Goal: Find specific page/section: Find specific page/section

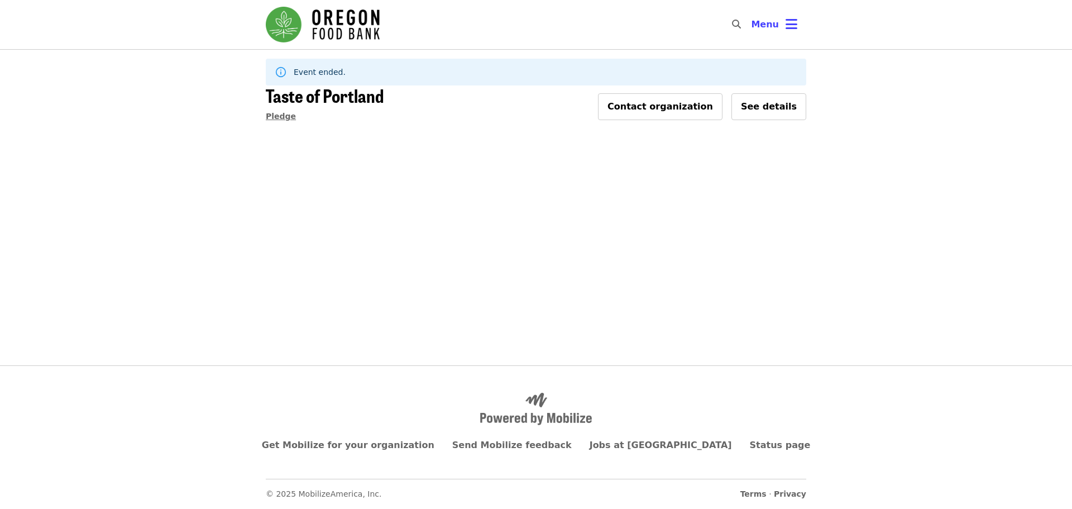
click at [282, 112] on span "Pledge" at bounding box center [281, 116] width 30 height 9
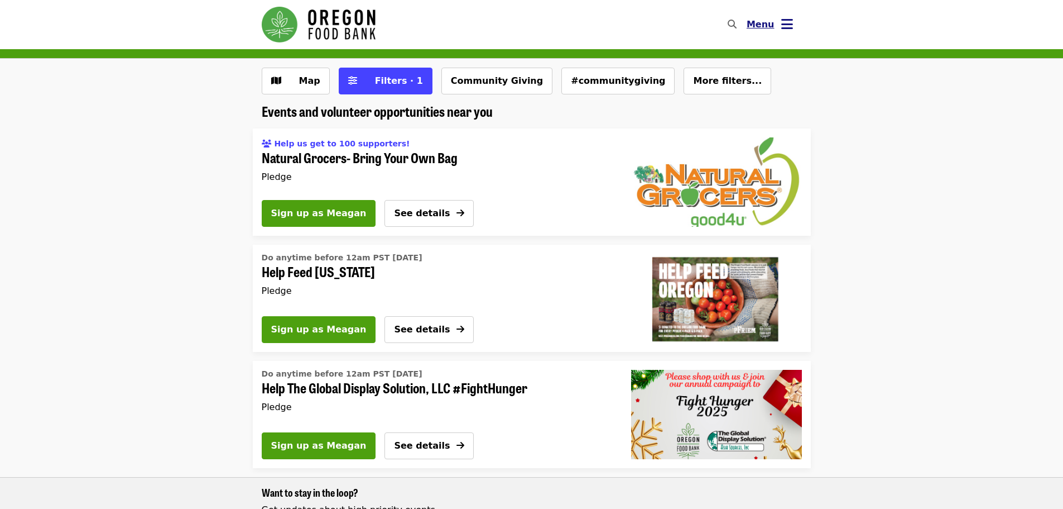
click at [784, 29] on icon "bars icon" at bounding box center [788, 24] width 12 height 16
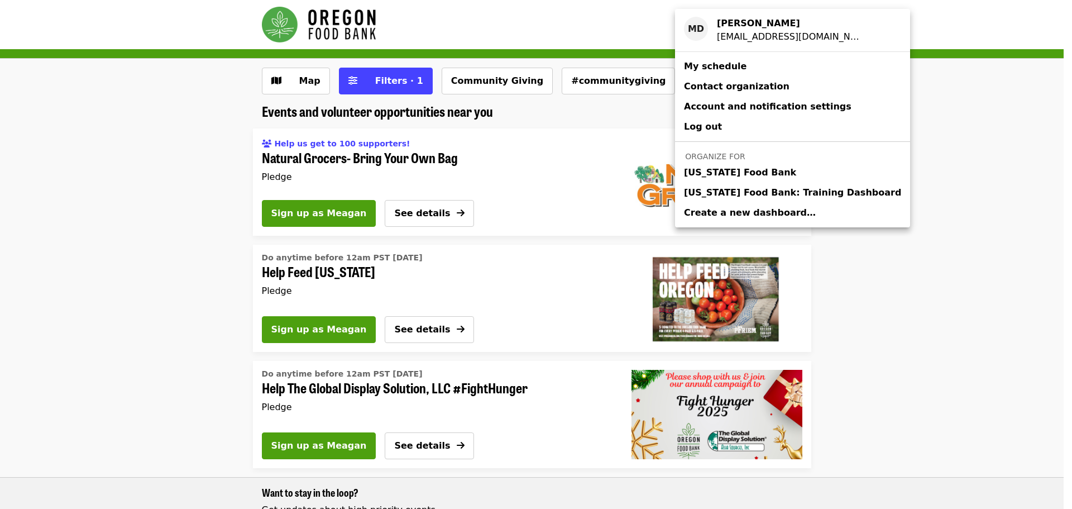
click at [762, 168] on span "[US_STATE] Food Bank" at bounding box center [740, 172] width 112 height 13
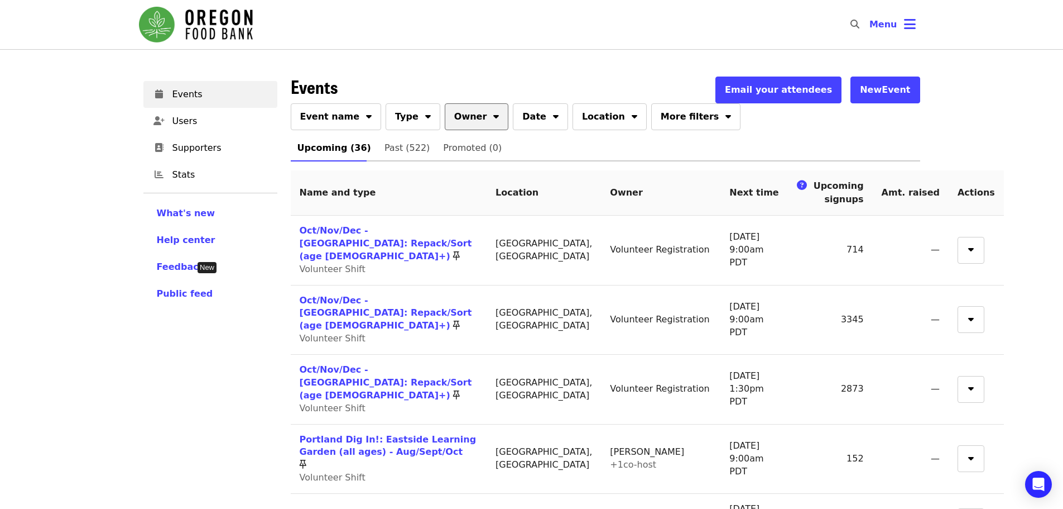
click at [460, 116] on span "Owner" at bounding box center [470, 116] width 33 height 13
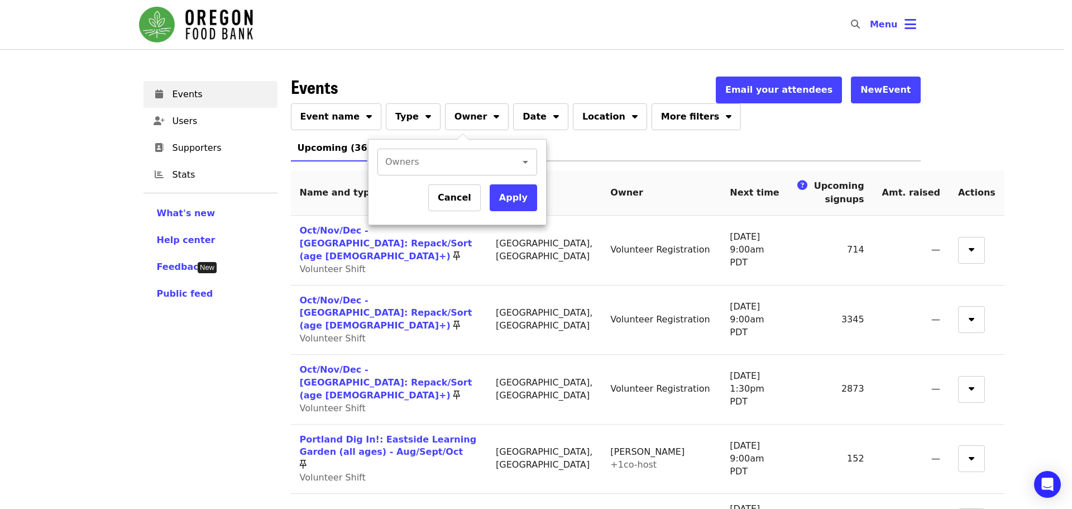
click at [458, 155] on input "Owners" at bounding box center [441, 161] width 110 height 21
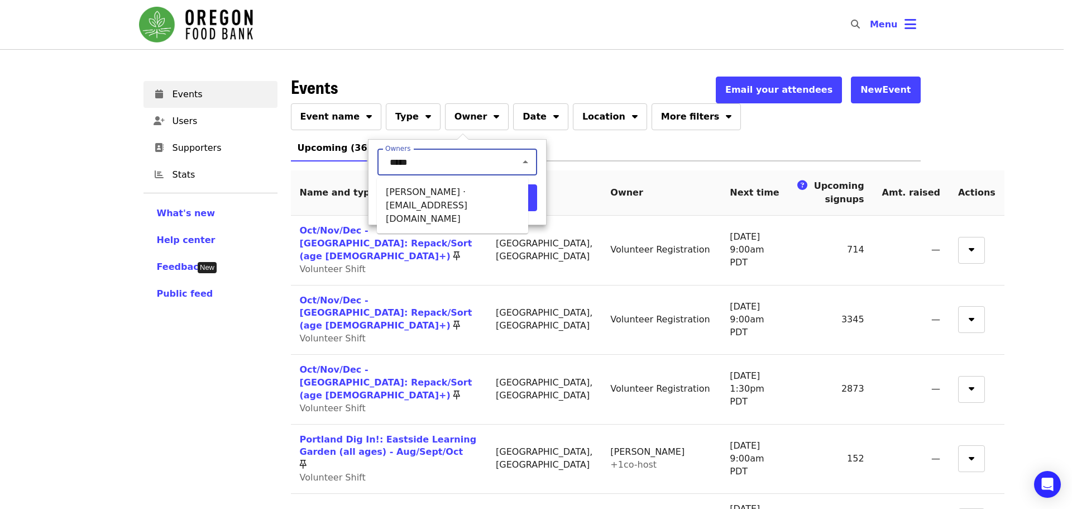
type input "******"
click at [445, 197] on li "[PERSON_NAME] · [EMAIL_ADDRESS][DOMAIN_NAME]" at bounding box center [452, 205] width 151 height 47
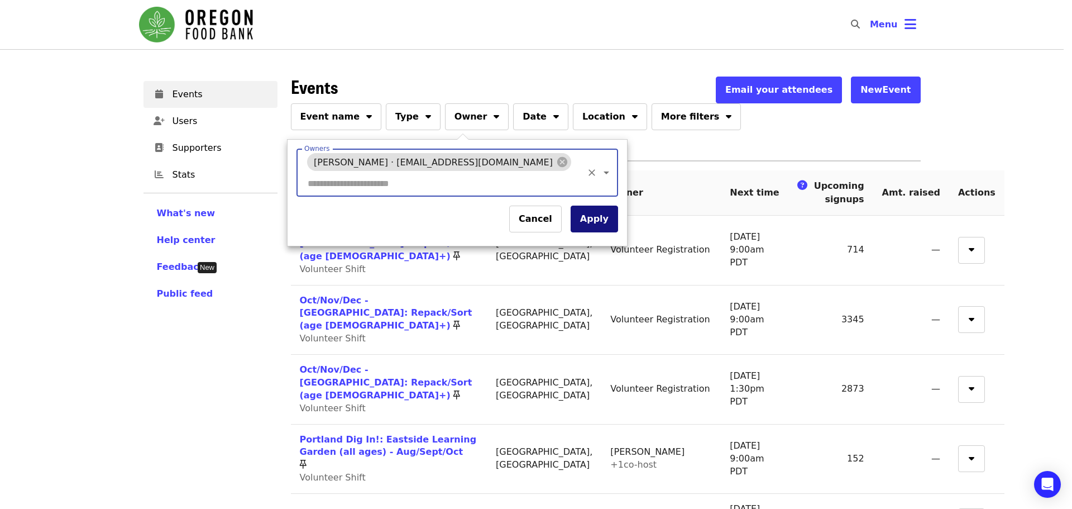
click at [597, 229] on button "Apply" at bounding box center [594, 218] width 47 height 27
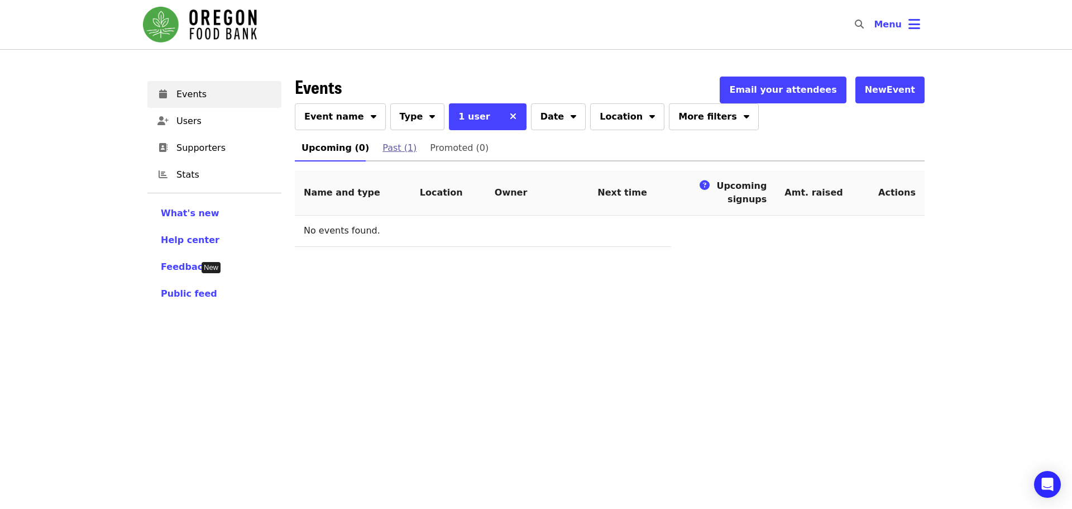
click at [392, 144] on span "Past (1)" at bounding box center [399, 148] width 34 height 16
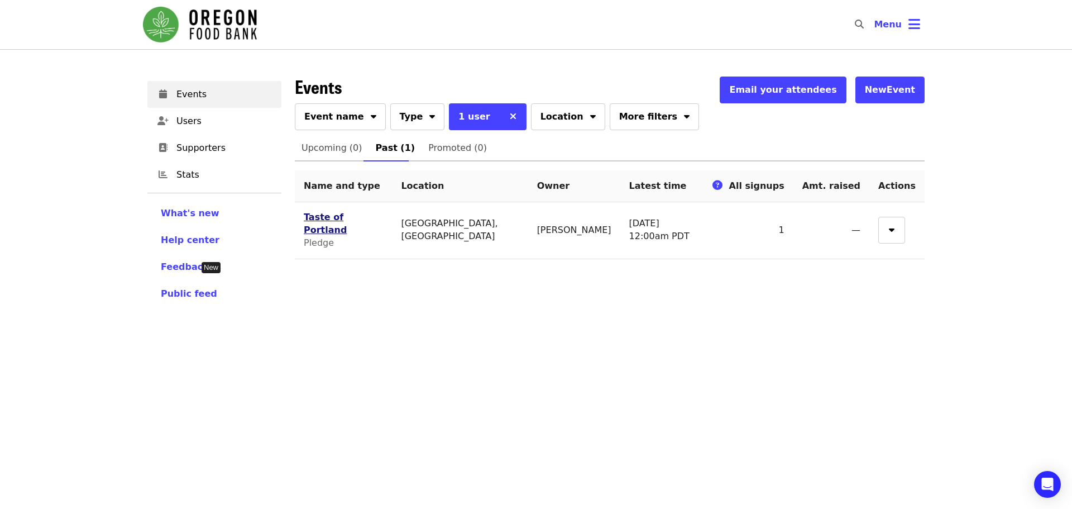
click at [347, 218] on link "Taste of Portland" at bounding box center [325, 223] width 43 height 23
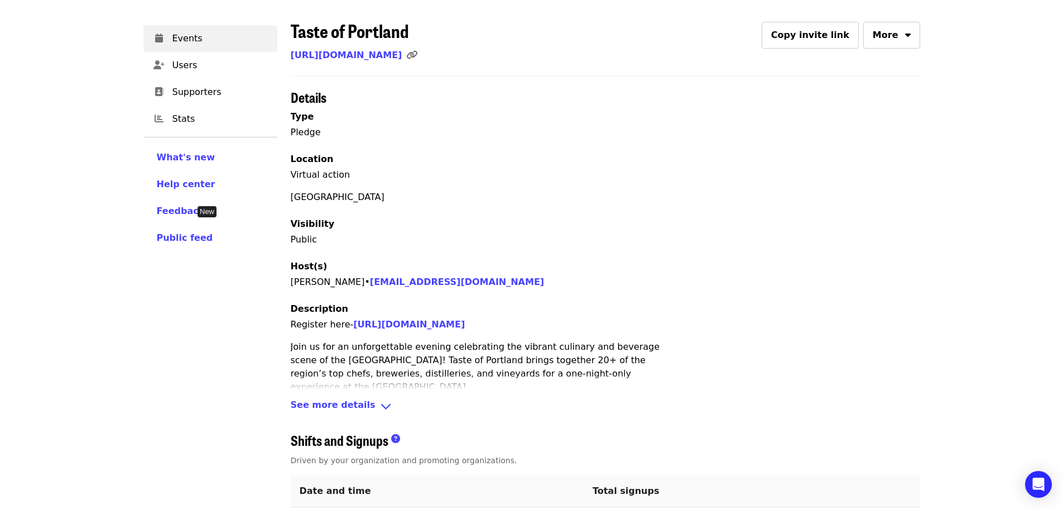
scroll to position [100, 0]
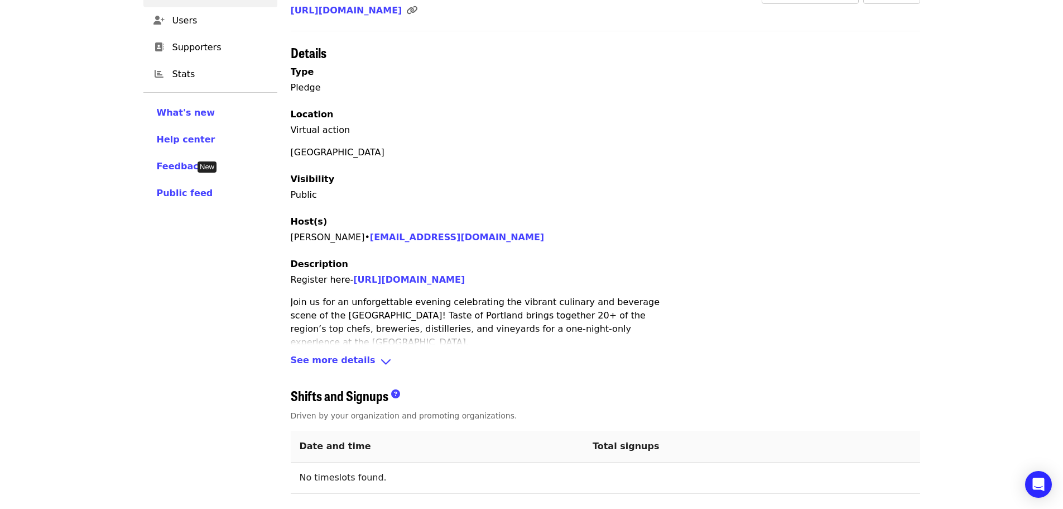
click at [338, 362] on span "See more details" at bounding box center [333, 361] width 85 height 16
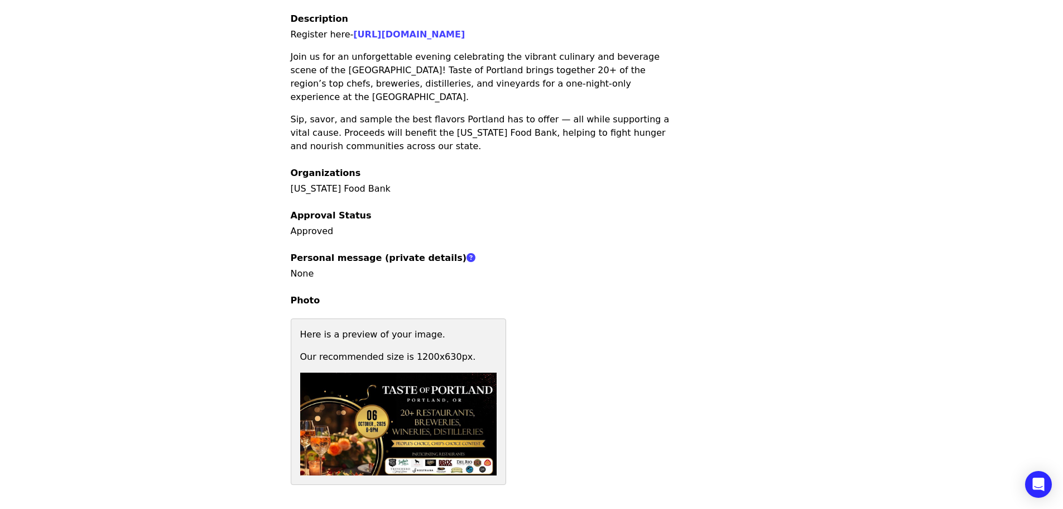
scroll to position [212, 0]
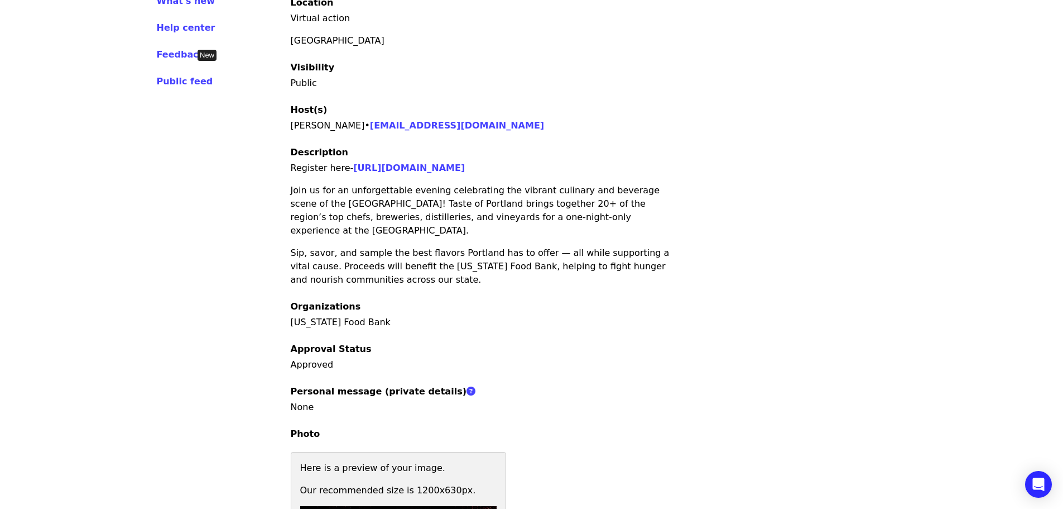
click at [465, 169] on link "[URL][DOMAIN_NAME]" at bounding box center [409, 167] width 112 height 11
